Goal: Task Accomplishment & Management: Manage account settings

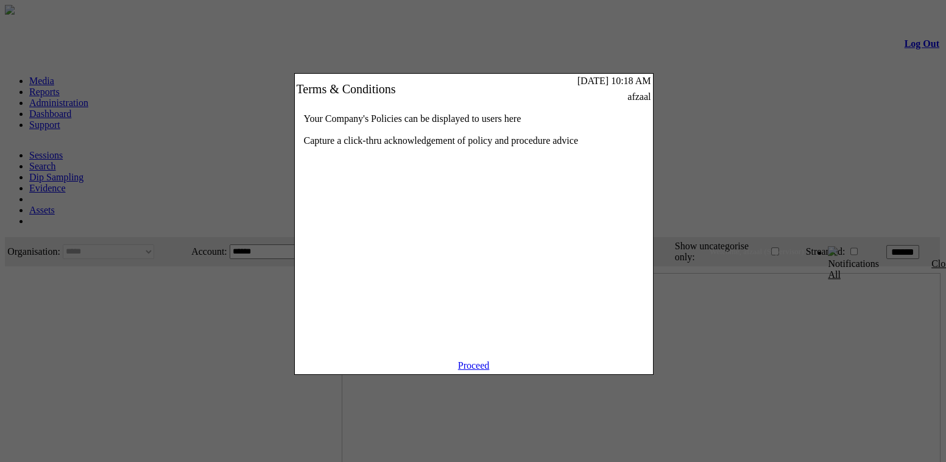
click at [472, 370] on link "Proceed" at bounding box center [474, 365] width 32 height 10
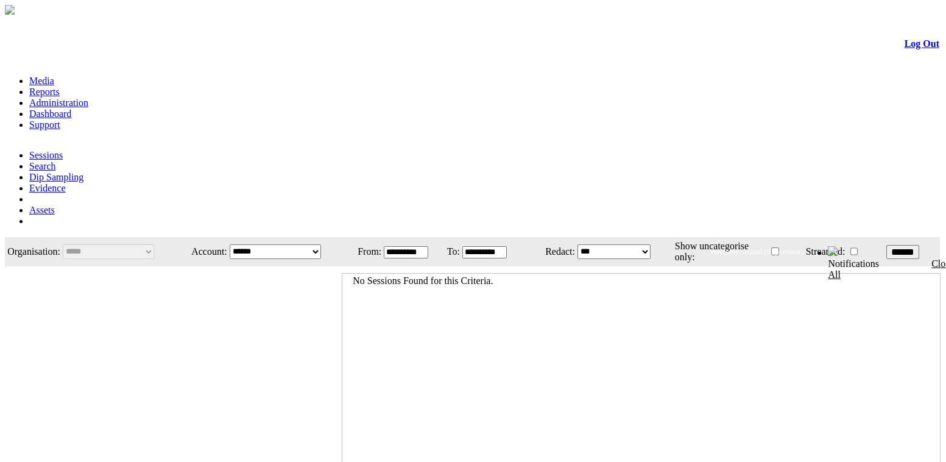
click at [804, 247] on span "Welcome, afzaal (Supervisor)" at bounding box center [757, 251] width 94 height 9
drag, startPoint x: 843, startPoint y: 73, endPoint x: 878, endPoint y: 72, distance: 35.3
click at [878, 247] on span "Welcome, afzaal (Supervisor)" at bounding box center [834, 251] width 94 height 9
click at [71, 108] on link "Dashboard" at bounding box center [50, 113] width 42 height 10
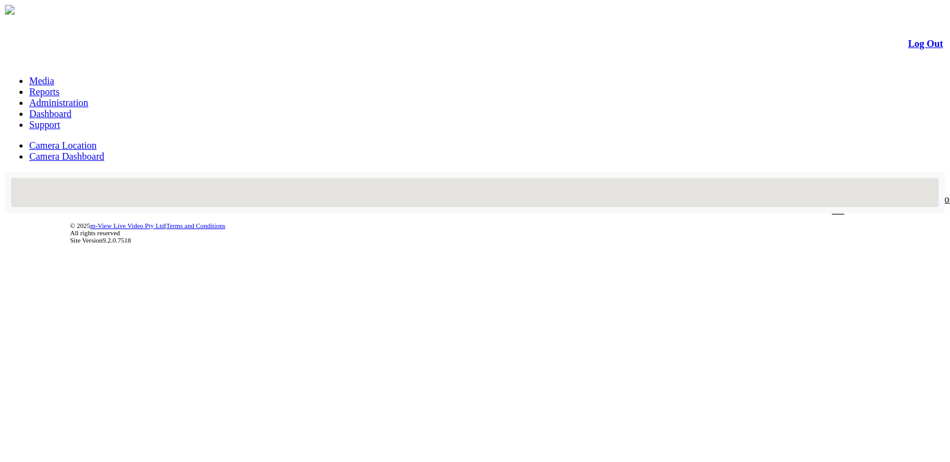
click at [88, 97] on link "Administration" at bounding box center [58, 102] width 59 height 10
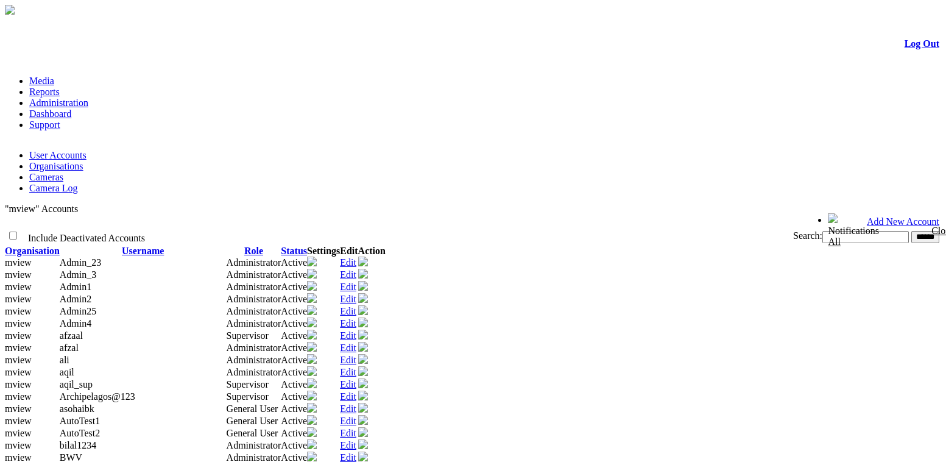
click at [823, 231] on input "text" at bounding box center [866, 237] width 87 height 12
click at [281, 338] on td "Supervisor" at bounding box center [254, 336] width 55 height 12
click at [356, 335] on link "Edit" at bounding box center [348, 335] width 16 height 10
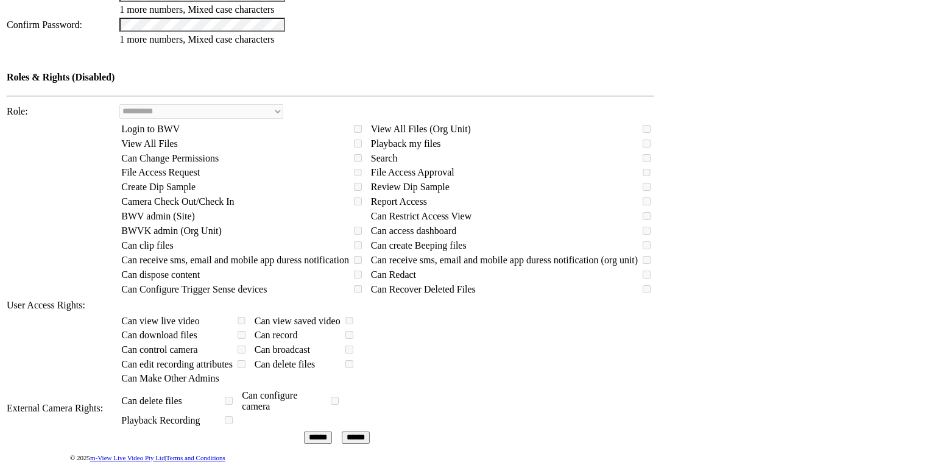
scroll to position [443, 0]
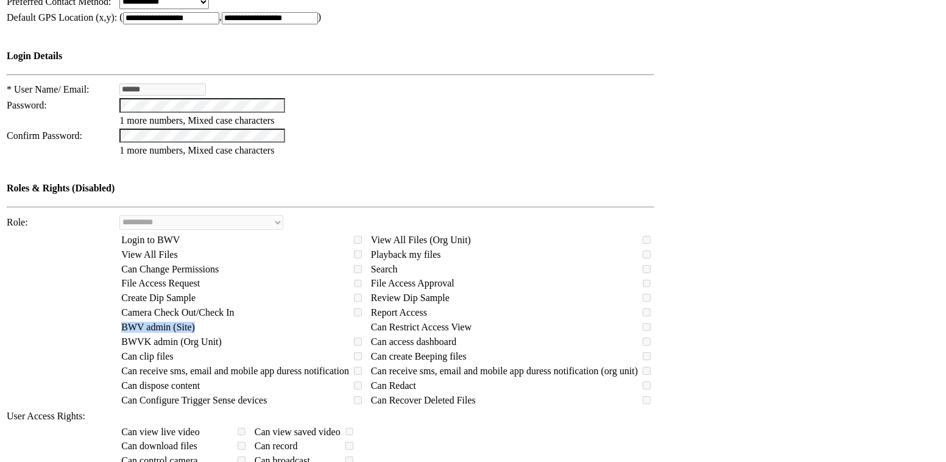
drag, startPoint x: 146, startPoint y: 213, endPoint x: 203, endPoint y: 214, distance: 57.3
click at [203, 320] on td "BWV admin (Site)" at bounding box center [235, 326] width 229 height 13
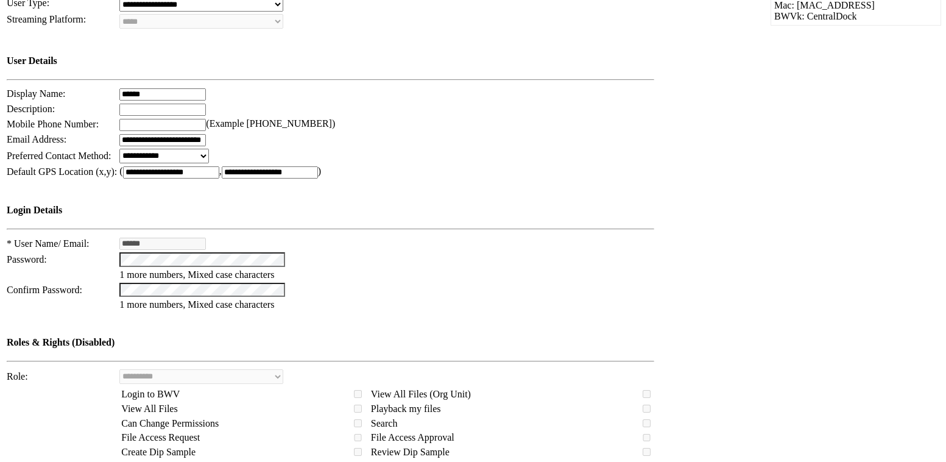
scroll to position [55, 0]
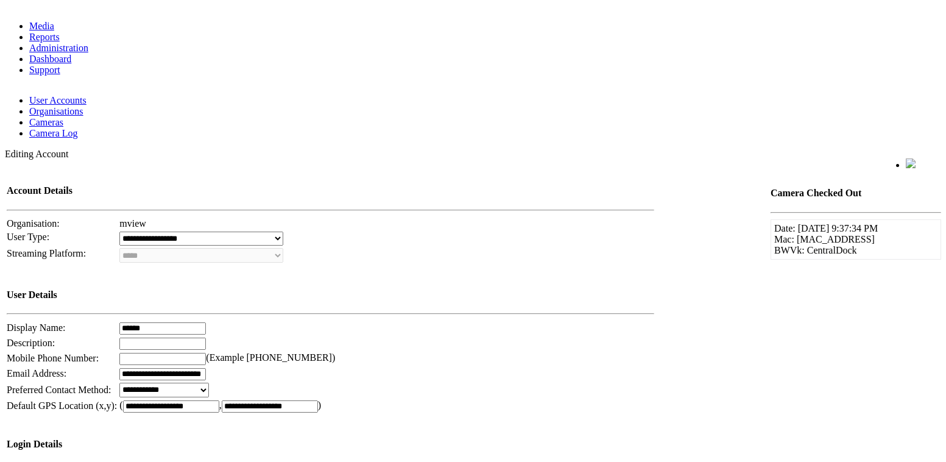
click at [88, 43] on link "Administration" at bounding box center [58, 48] width 59 height 10
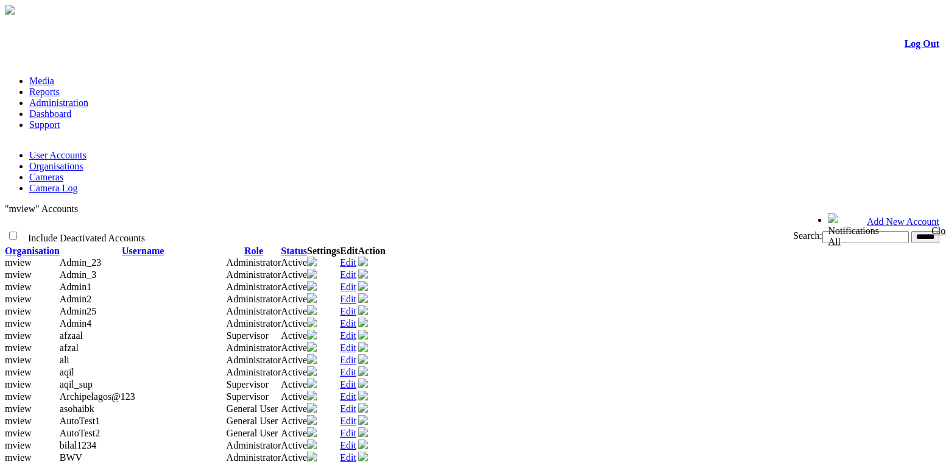
click at [32, 257] on span "mview" at bounding box center [18, 262] width 27 height 10
click at [356, 353] on link "Edit" at bounding box center [348, 347] width 16 height 10
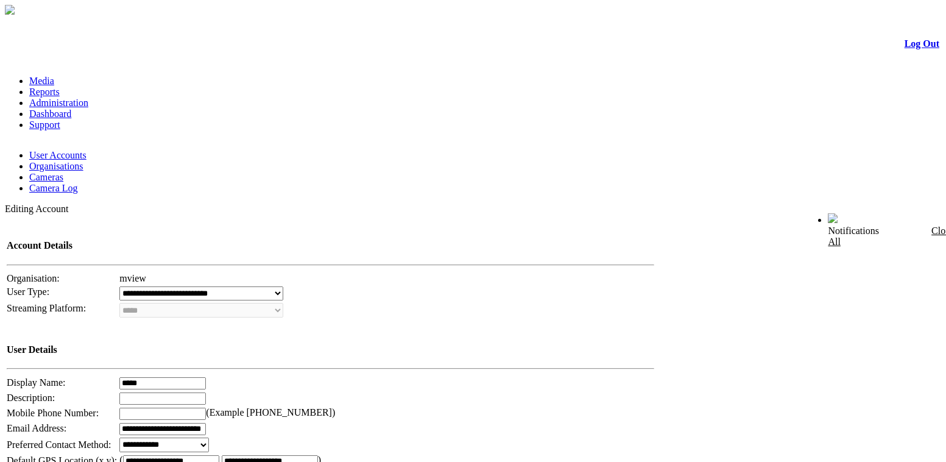
scroll to position [332, 0]
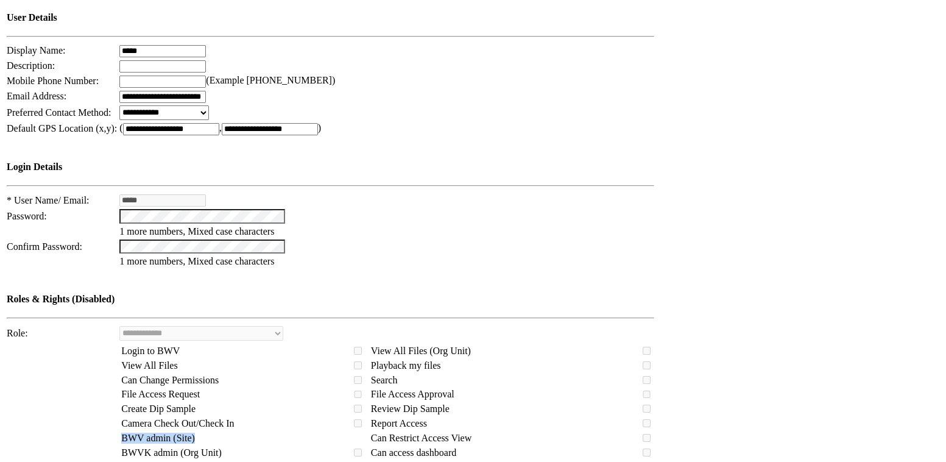
drag, startPoint x: 135, startPoint y: 321, endPoint x: 197, endPoint y: 323, distance: 62.2
click at [197, 431] on td "BWV admin (Site)" at bounding box center [235, 437] width 229 height 13
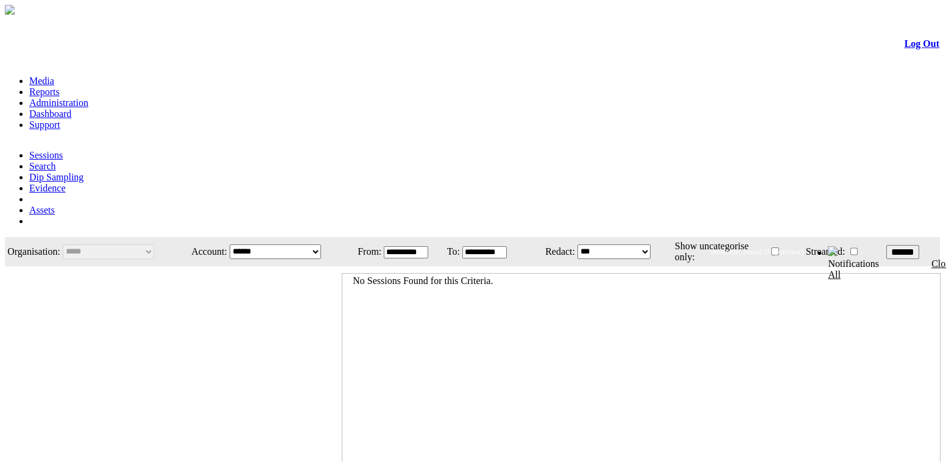
click at [88, 97] on link "Administration" at bounding box center [58, 102] width 59 height 10
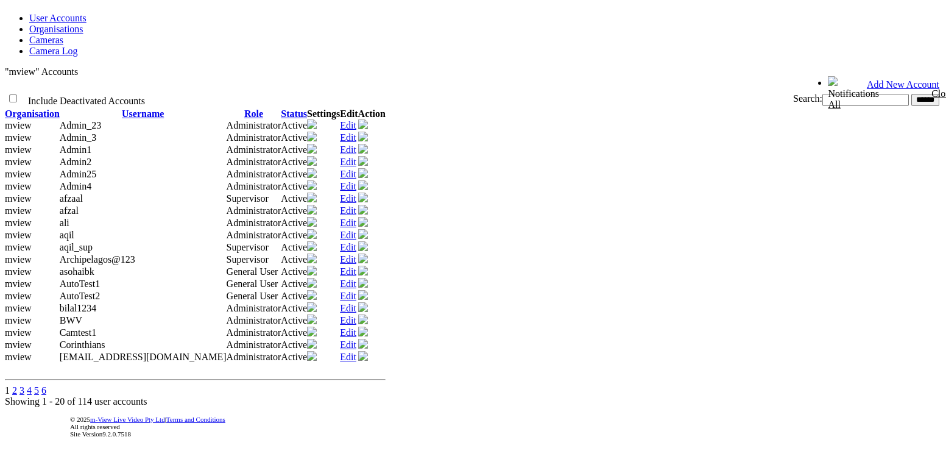
scroll to position [110, 0]
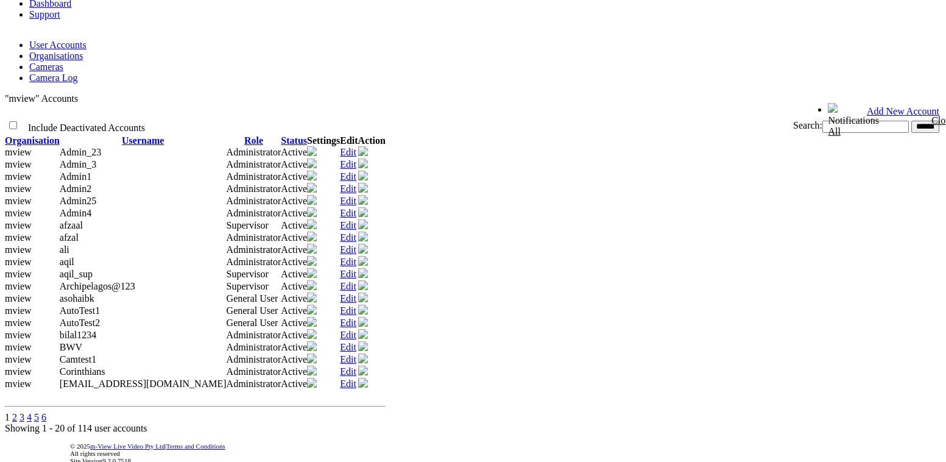
click at [897, 106] on link "Add New Account" at bounding box center [903, 111] width 73 height 10
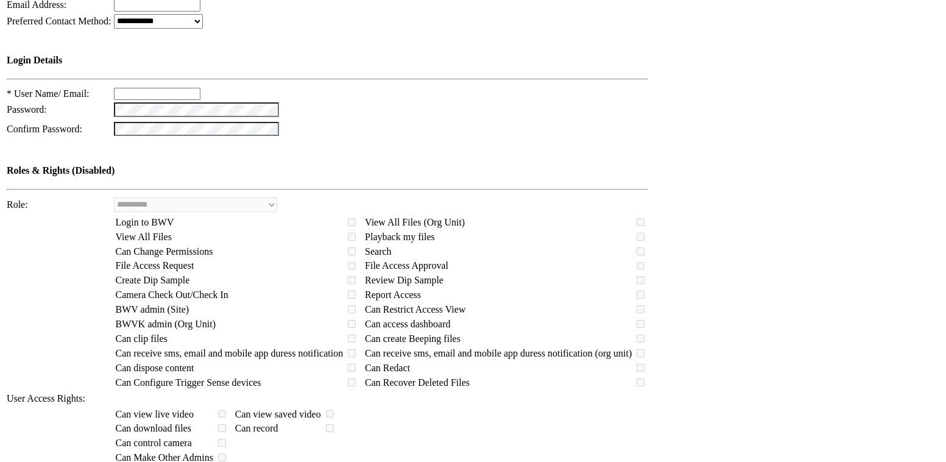
scroll to position [443, 0]
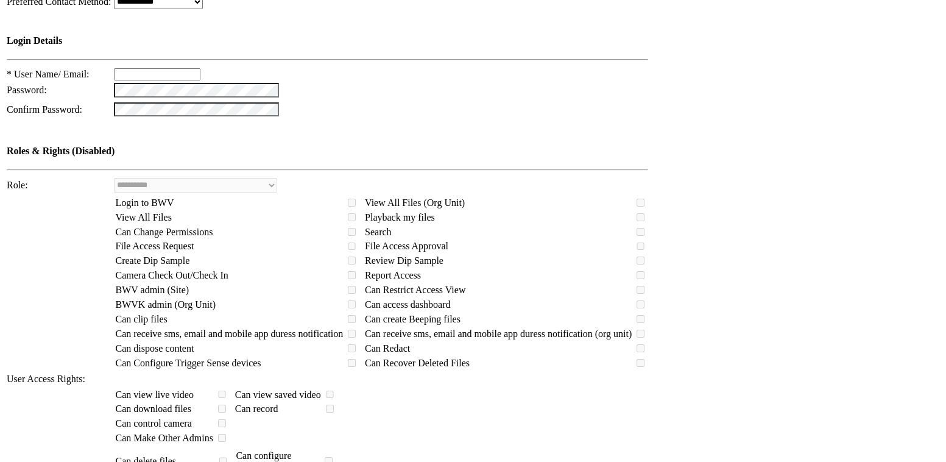
type input "***"
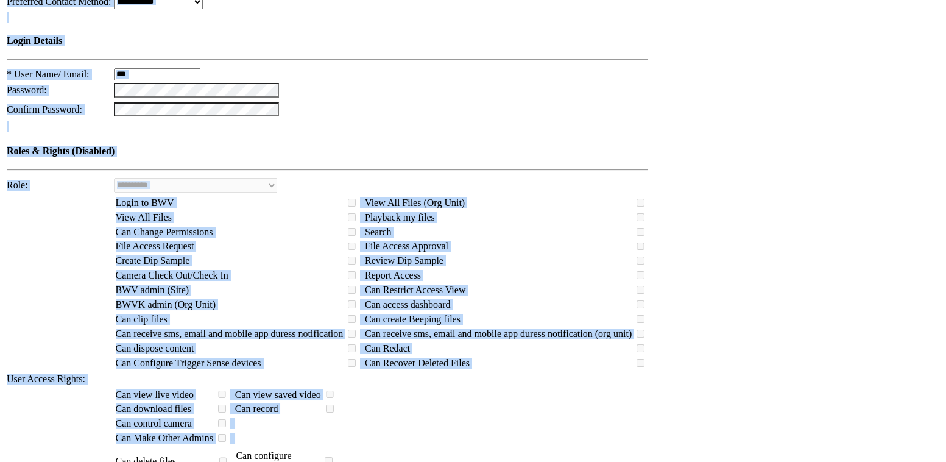
drag, startPoint x: 22, startPoint y: 43, endPoint x: 431, endPoint y: 383, distance: 531.3
click at [431, 383] on form "Log Out Media Reports Administration Dashboard Support User Accounts Organisati…" at bounding box center [473, 59] width 936 height 971
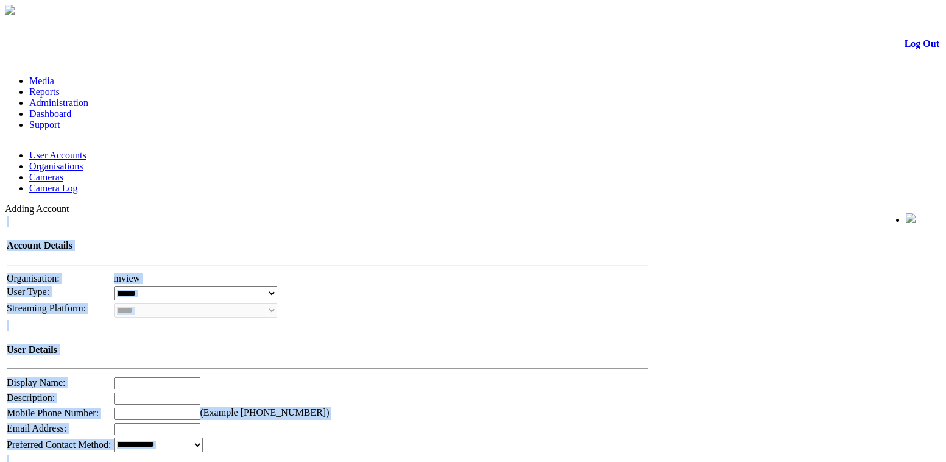
scroll to position [0, 0]
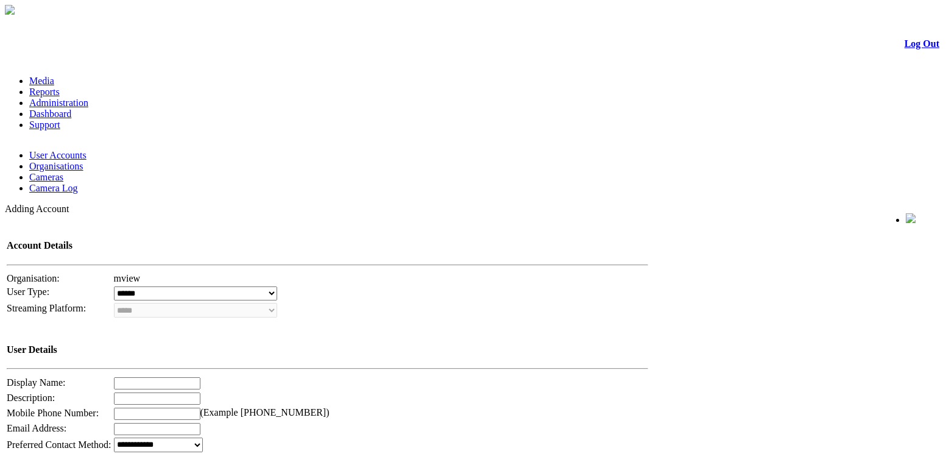
click at [88, 97] on link "Administration" at bounding box center [58, 102] width 59 height 10
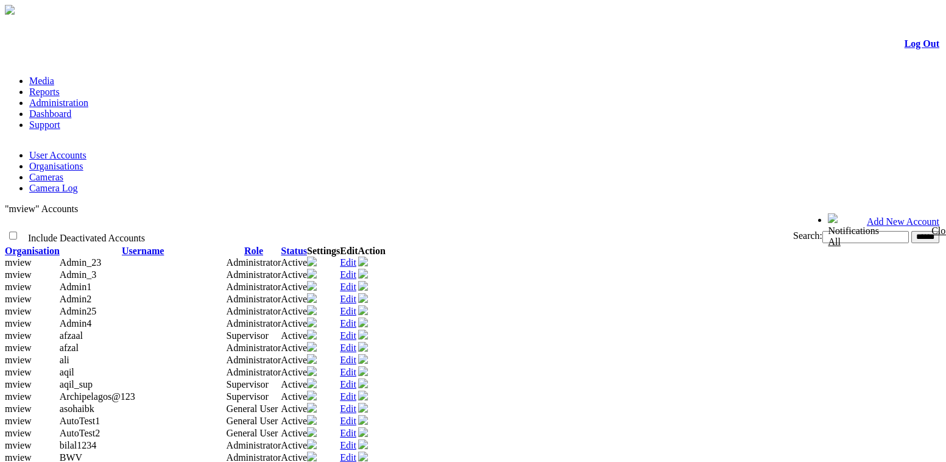
click at [890, 216] on link "Add New Account" at bounding box center [903, 221] width 73 height 10
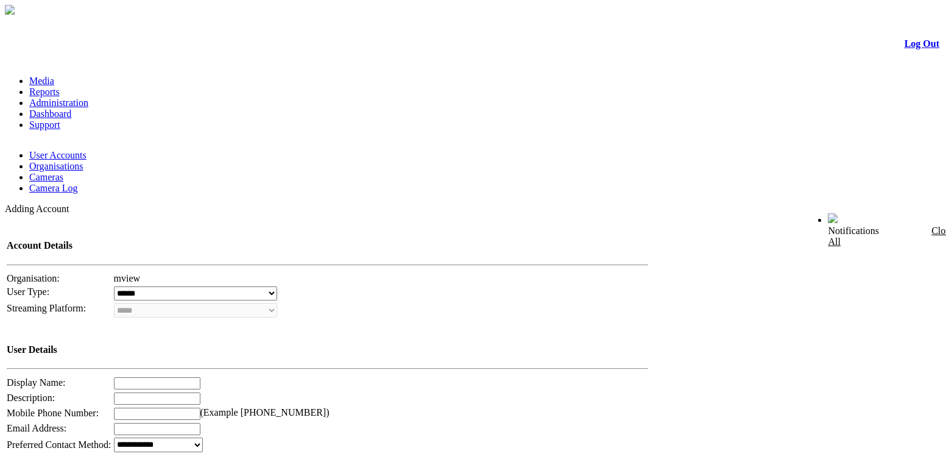
type input "***"
click at [916, 46] on link "Log Out" at bounding box center [922, 43] width 35 height 10
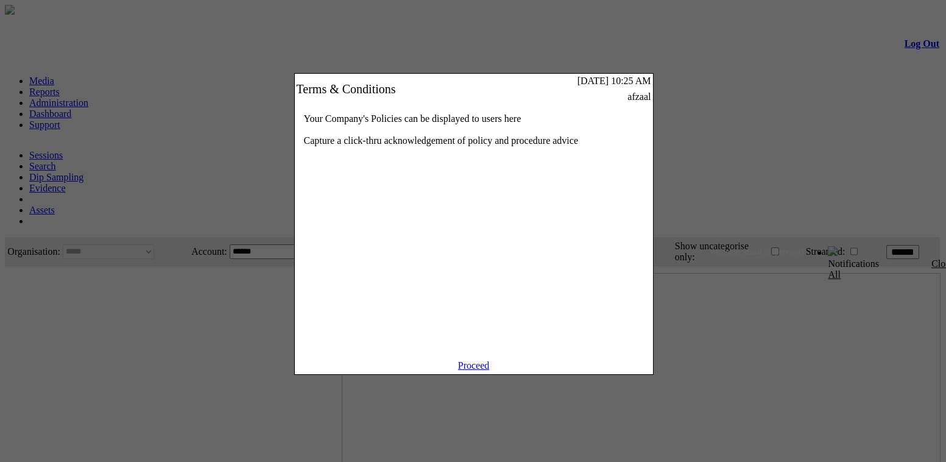
click at [479, 370] on link "Proceed" at bounding box center [474, 365] width 32 height 10
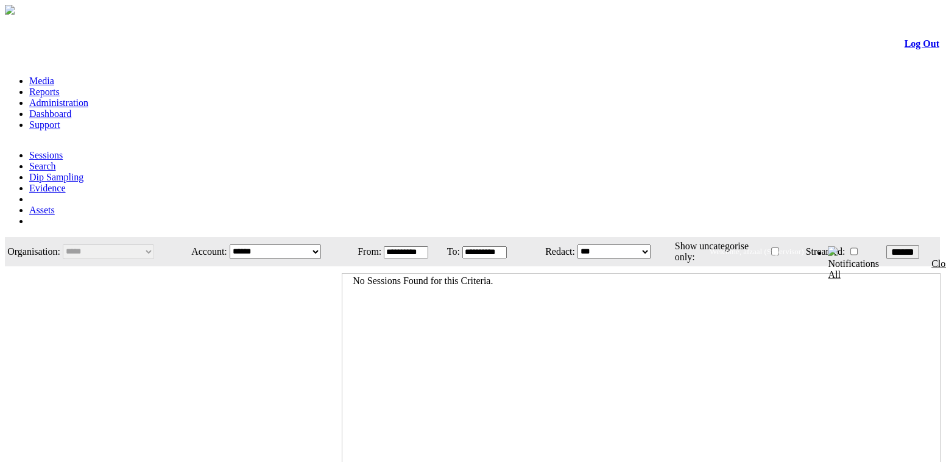
click at [905, 49] on link "Log Out" at bounding box center [922, 43] width 35 height 10
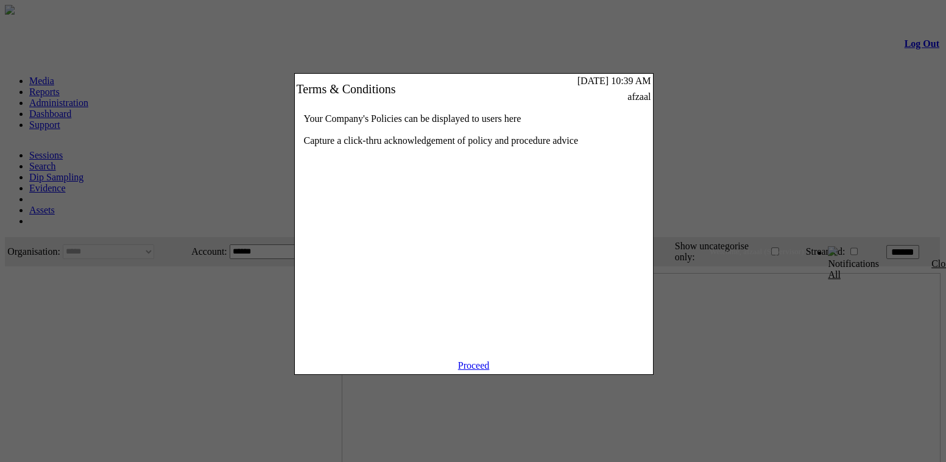
click at [470, 370] on link "Proceed" at bounding box center [474, 365] width 32 height 10
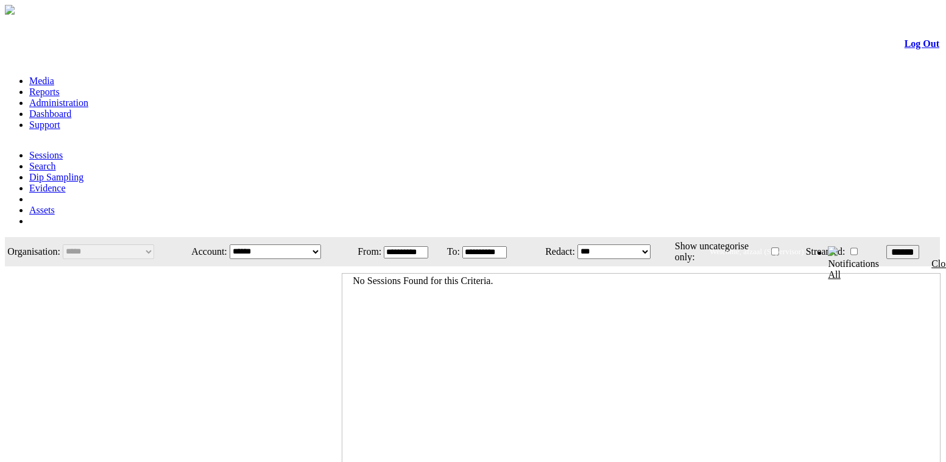
click at [88, 97] on link "Administration" at bounding box center [58, 102] width 59 height 10
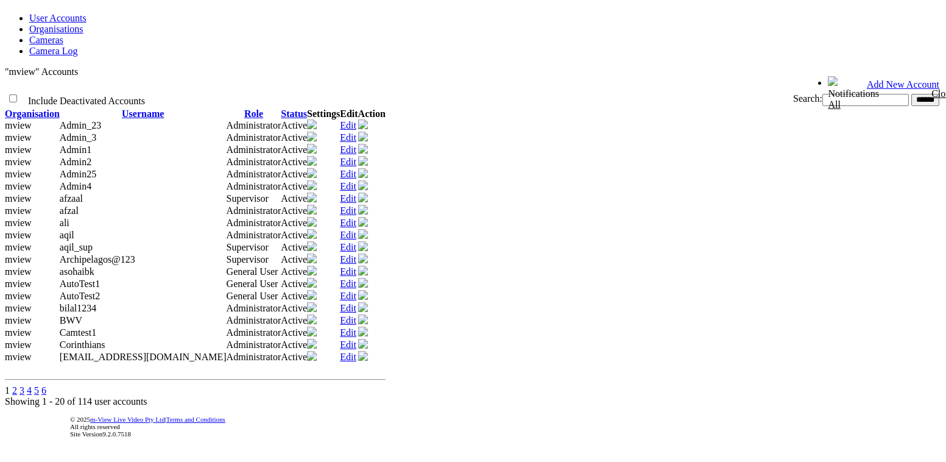
scroll to position [39, 0]
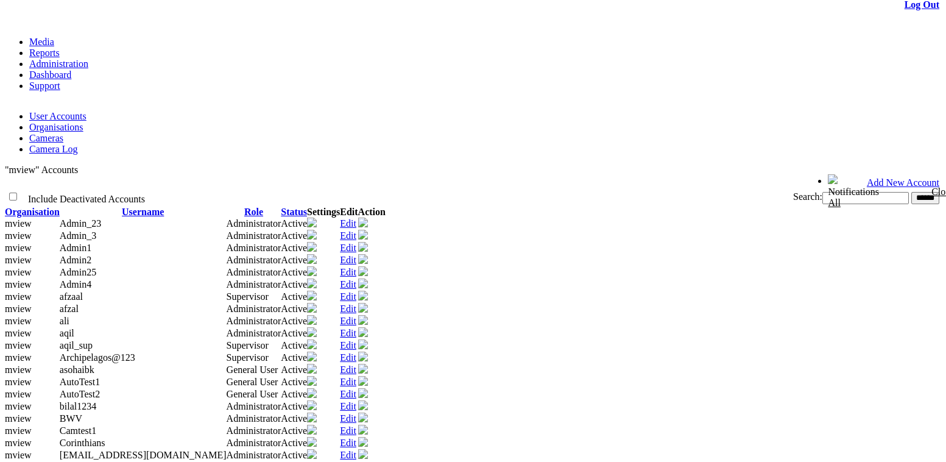
click at [823, 192] on input "text" at bounding box center [866, 198] width 87 height 12
type input "******"
click at [911, 192] on input "******" at bounding box center [925, 198] width 28 height 12
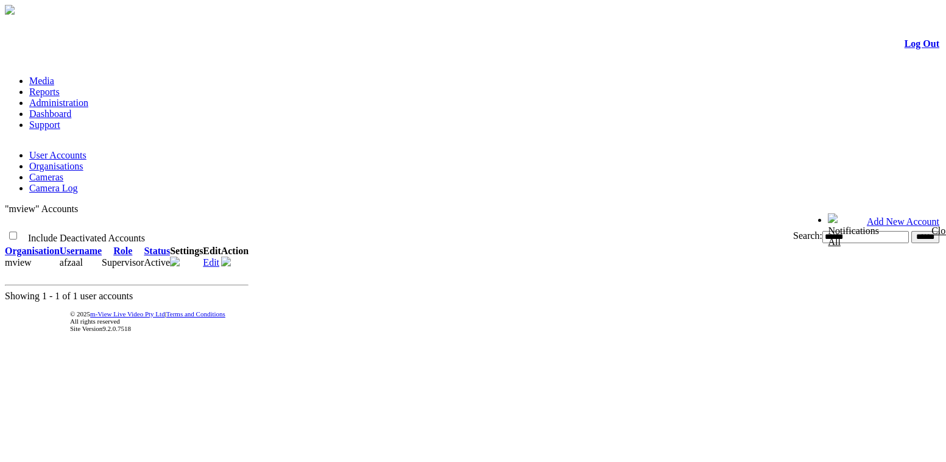
click at [219, 257] on link "Edit" at bounding box center [211, 262] width 16 height 10
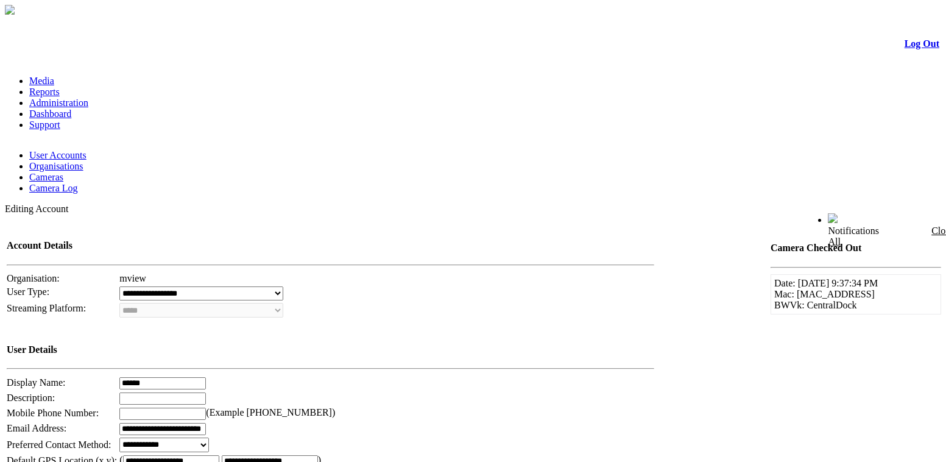
click at [913, 48] on link "Log Out" at bounding box center [922, 43] width 35 height 10
click at [587, 422] on td "**********" at bounding box center [387, 429] width 536 height 14
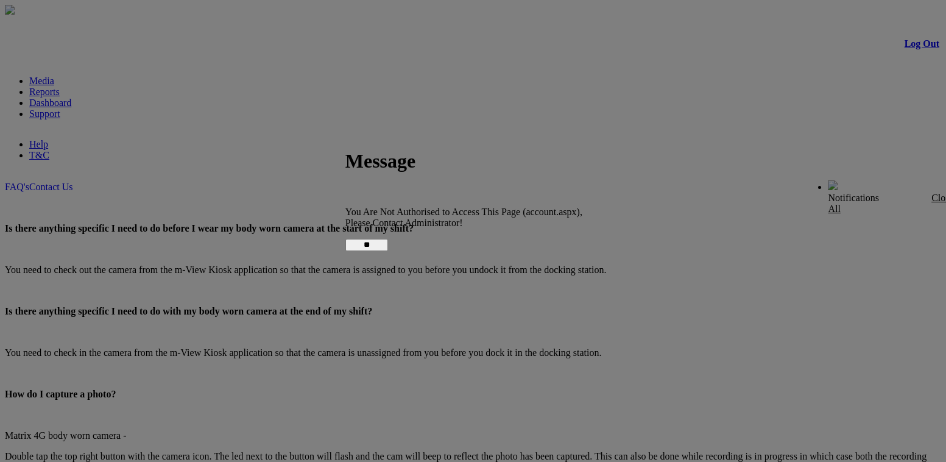
click at [388, 239] on input "**" at bounding box center [366, 245] width 43 height 12
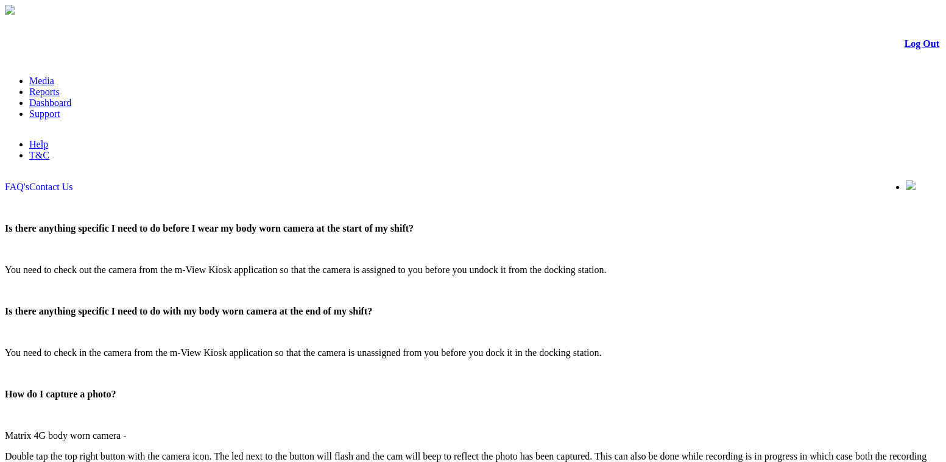
click at [54, 76] on link "Media" at bounding box center [41, 81] width 25 height 10
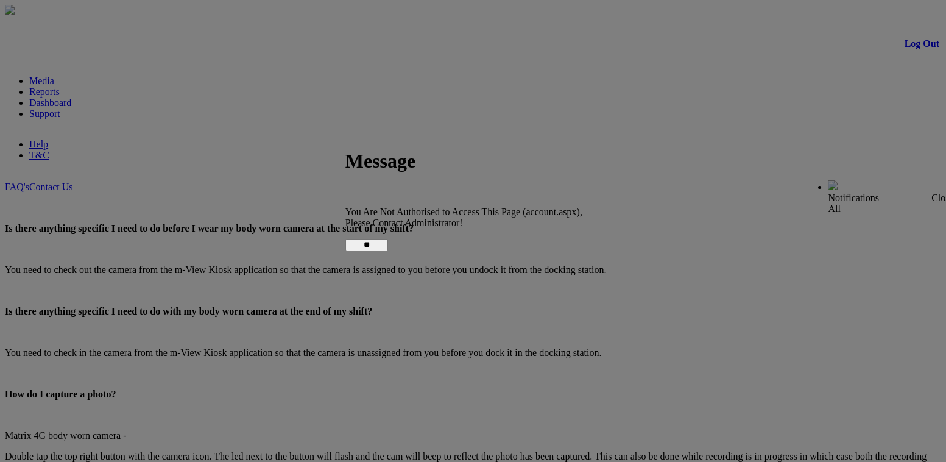
click at [388, 239] on input "**" at bounding box center [366, 245] width 43 height 12
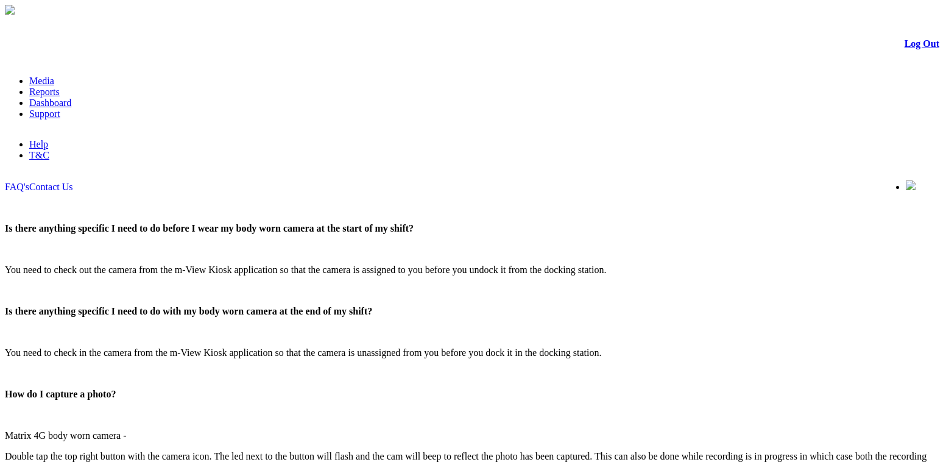
click at [54, 76] on link "Media" at bounding box center [41, 81] width 25 height 10
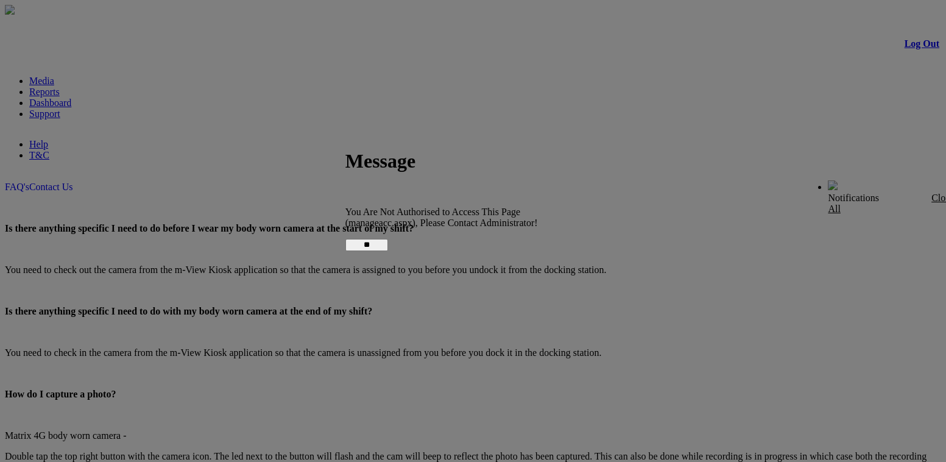
click at [388, 242] on input "**" at bounding box center [366, 245] width 43 height 12
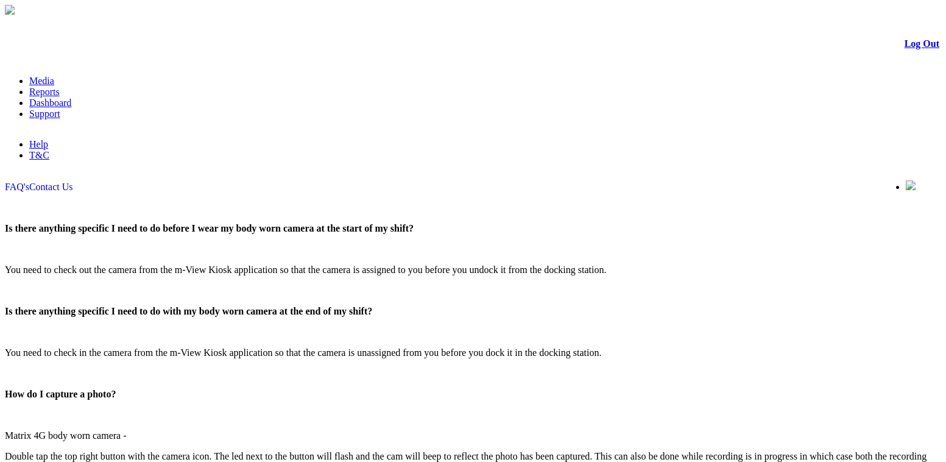
click at [54, 76] on link "Media" at bounding box center [41, 81] width 25 height 10
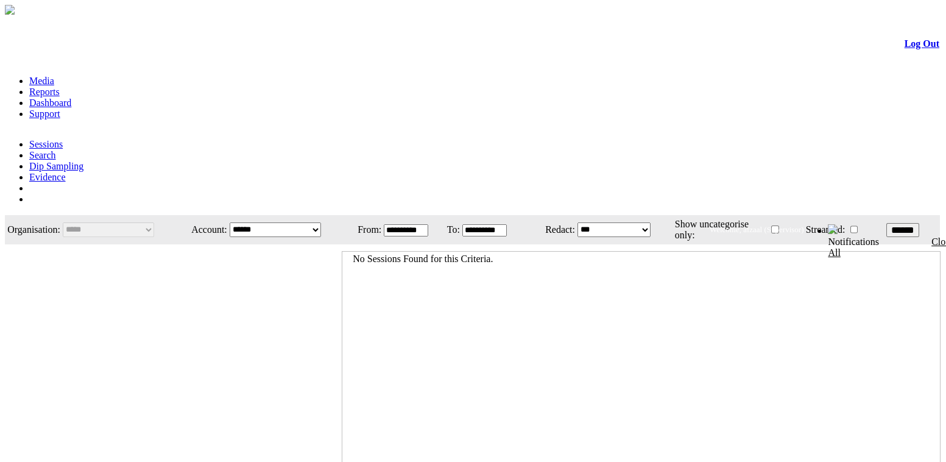
click at [804, 225] on span "Welcome, afzaal (Supervisor)" at bounding box center [757, 229] width 94 height 9
click at [823, 225] on span "Welcome, afzaal (Supervisor)" at bounding box center [834, 229] width 94 height 9
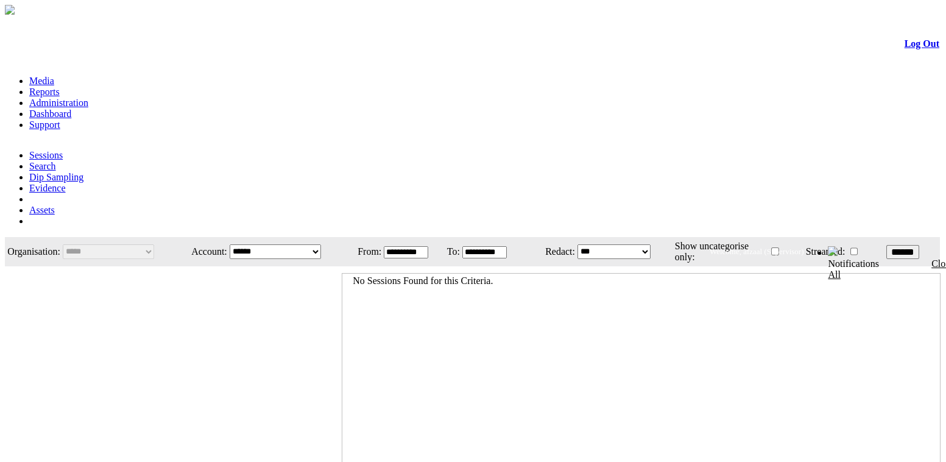
click at [278, 244] on select "**********" at bounding box center [275, 251] width 91 height 15
drag, startPoint x: 558, startPoint y: 194, endPoint x: 523, endPoint y: 172, distance: 41.1
click at [558, 273] on div "No Sessions Found for this Criteria." at bounding box center [641, 439] width 599 height 333
click at [185, 97] on li "Administration" at bounding box center [485, 102] width 912 height 11
click at [88, 97] on link "Administration" at bounding box center [58, 102] width 59 height 10
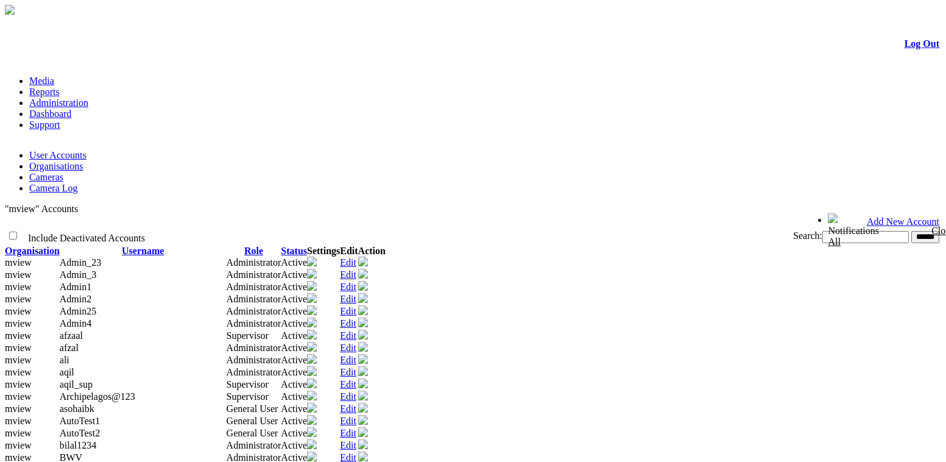
click at [356, 294] on link "Edit" at bounding box center [348, 299] width 16 height 10
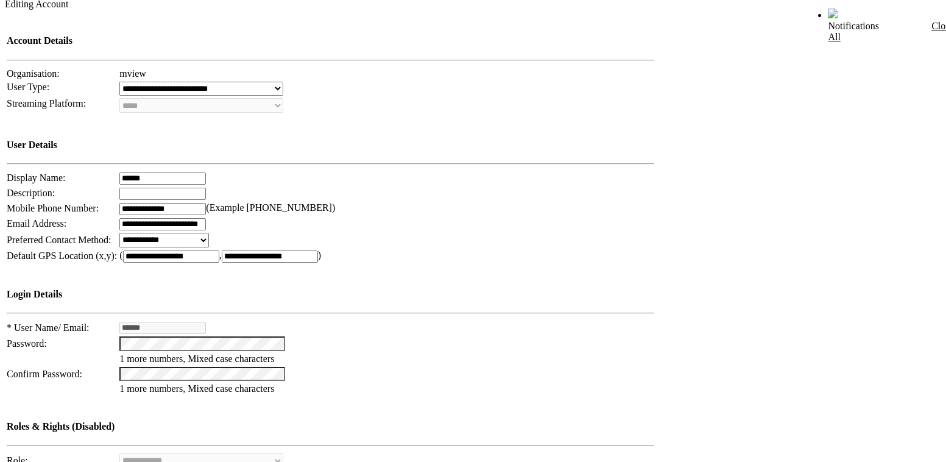
scroll to position [387, 0]
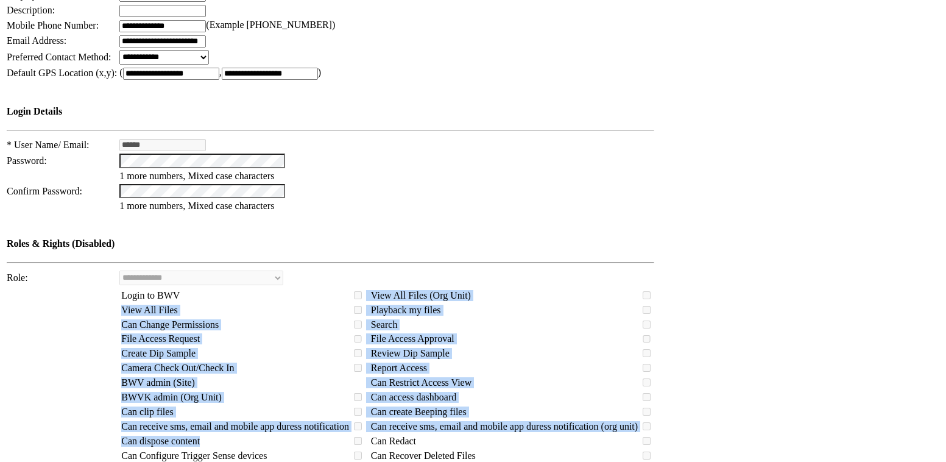
drag, startPoint x: 320, startPoint y: 169, endPoint x: 332, endPoint y: 334, distance: 166.1
click at [331, 334] on tbody "Login to BWV View All Files (Org Unit) View All Files Playback my files Can Cha…" at bounding box center [387, 376] width 533 height 174
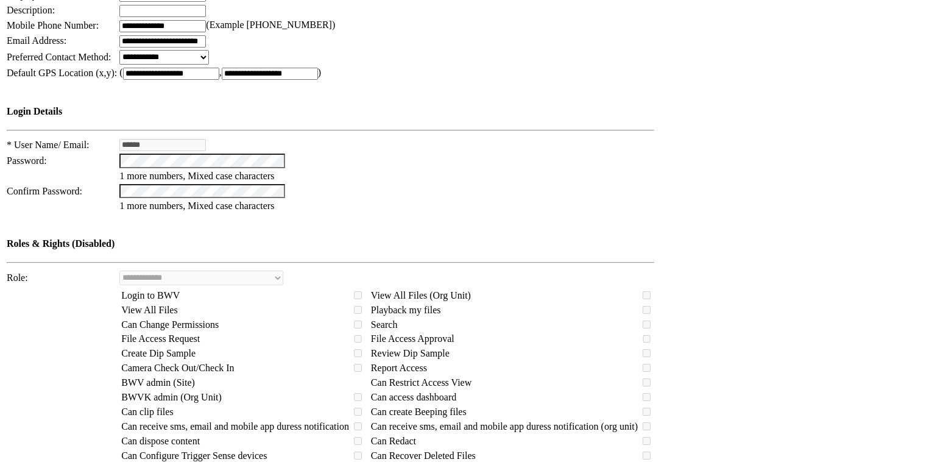
click at [719, 306] on td "**********" at bounding box center [380, 219] width 751 height 785
click at [135, 363] on span "Camera Check Out/Check In" at bounding box center [177, 368] width 113 height 10
drag, startPoint x: 135, startPoint y: 250, endPoint x: 261, endPoint y: 253, distance: 126.2
click at [261, 361] on td "Camera Check Out/Check In" at bounding box center [235, 367] width 229 height 13
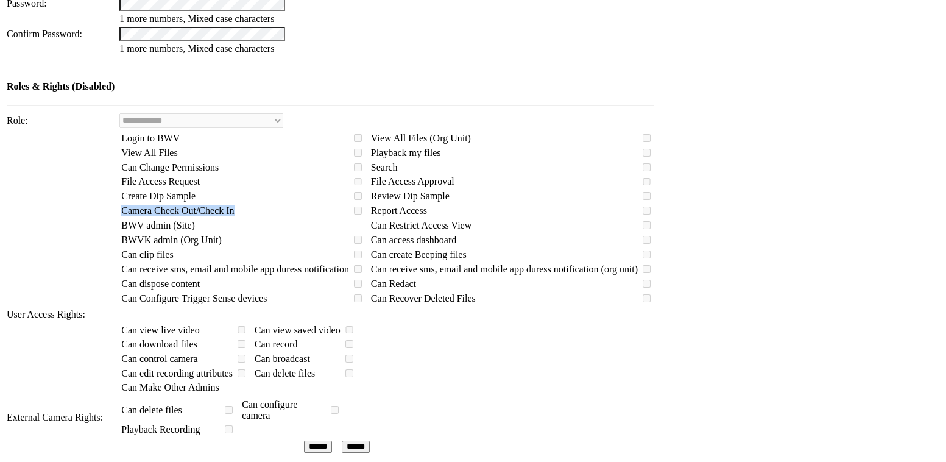
scroll to position [582, 0]
